Goal: Book appointment/travel/reservation

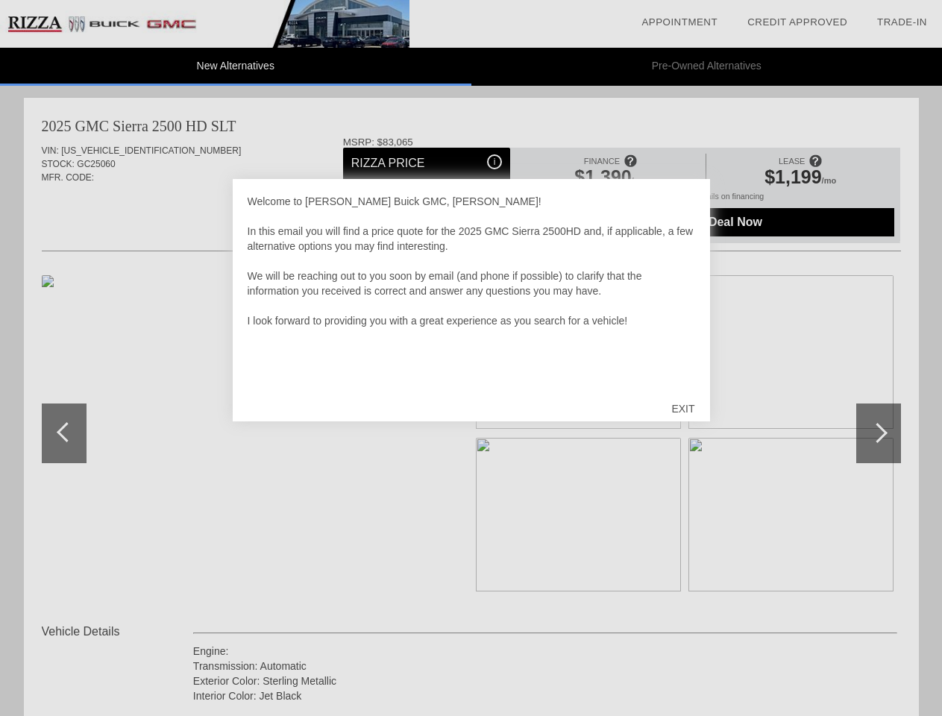
click at [680, 22] on link "Appointment" at bounding box center [680, 21] width 76 height 11
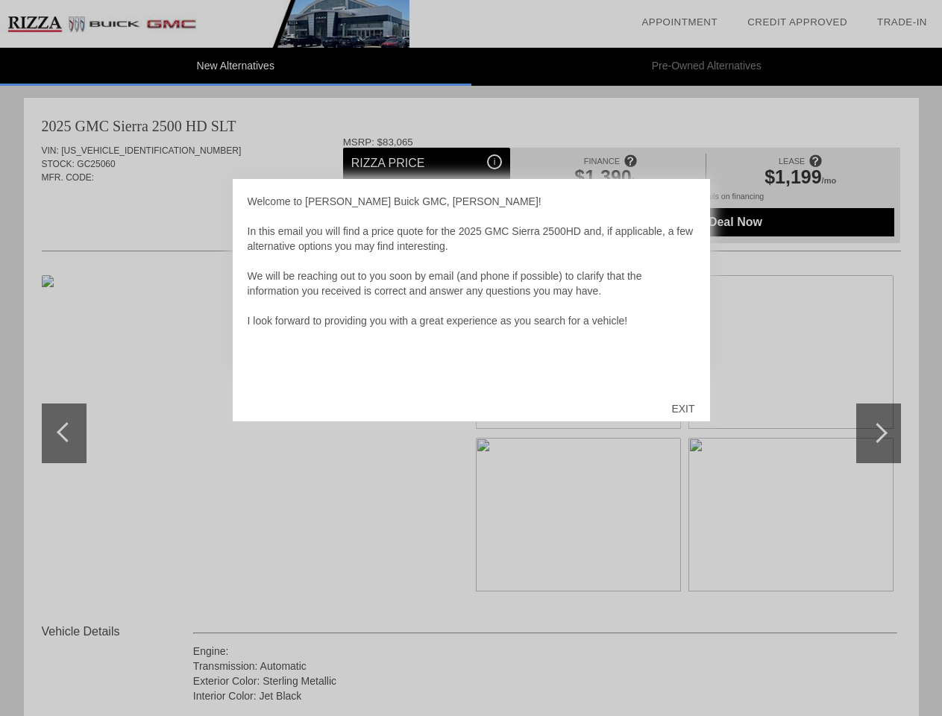
click at [683, 409] on div "EXIT" at bounding box center [683, 408] width 53 height 45
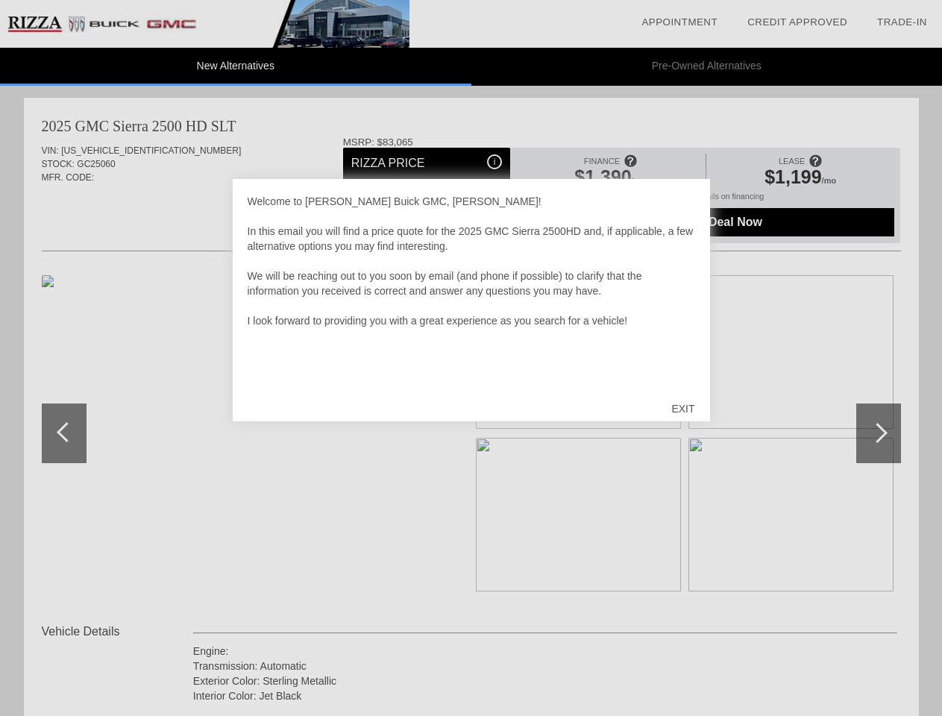
click at [680, 22] on link "Appointment" at bounding box center [680, 21] width 76 height 11
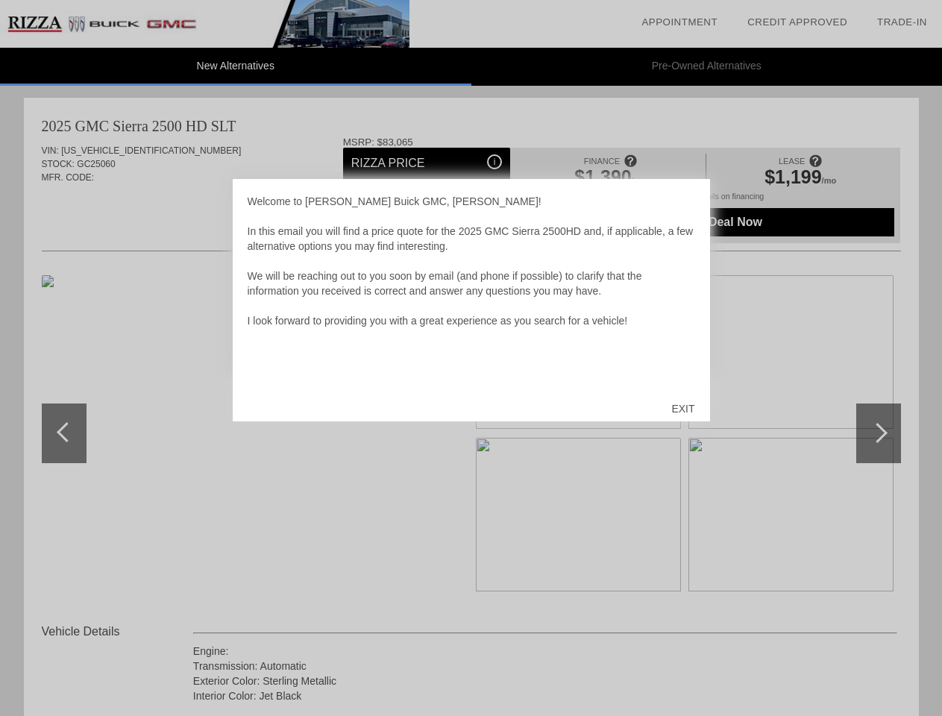
click at [683, 409] on div "EXIT" at bounding box center [683, 408] width 53 height 45
